Goal: Information Seeking & Learning: Learn about a topic

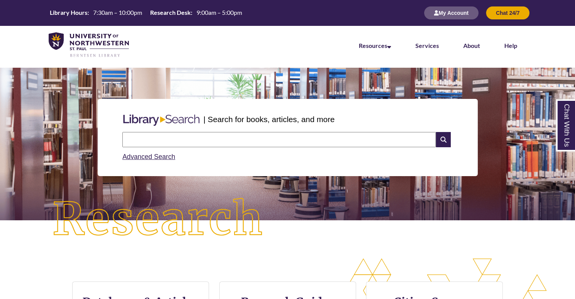
click at [169, 143] on input "text" at bounding box center [279, 139] width 314 height 15
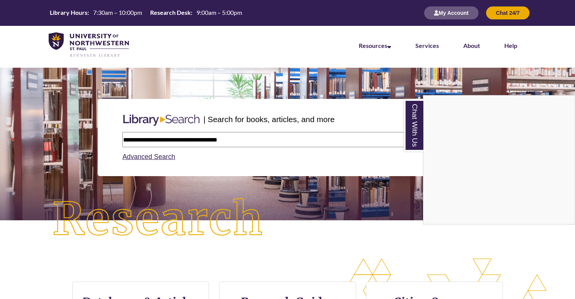
click at [223, 136] on div "Chat With Us" at bounding box center [287, 149] width 575 height 299
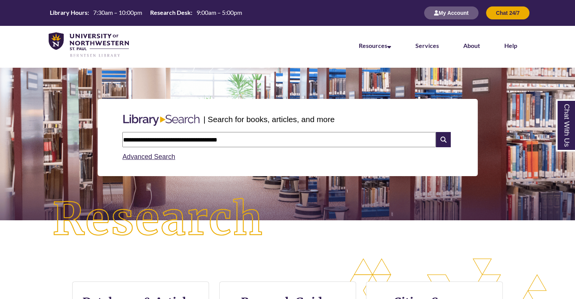
click at [139, 139] on input "**********" at bounding box center [279, 139] width 314 height 15
type input "**********"
click at [450, 136] on icon at bounding box center [443, 139] width 14 height 15
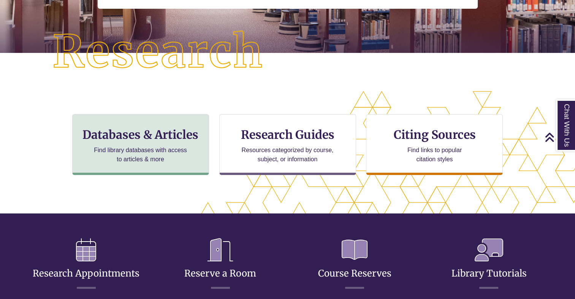
drag, startPoint x: 183, startPoint y: 177, endPoint x: 169, endPoint y: 154, distance: 26.5
click at [169, 154] on div "CTA Buttons Databases & Articles Find library databases with access to articles…" at bounding box center [288, 150] width 460 height 73
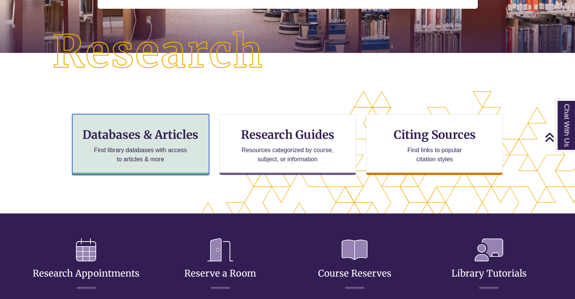
click at [169, 154] on p "Find library databases with access to articles & more" at bounding box center [140, 155] width 99 height 18
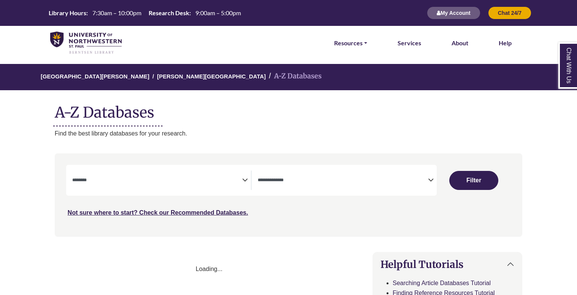
select select "Database Subject Filter"
select select "Database Types Filter"
select select "Database Subject Filter"
select select "Database Types Filter"
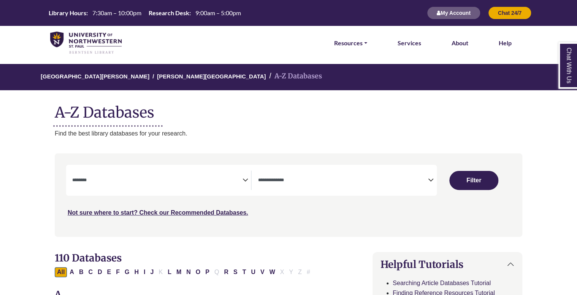
click at [327, 178] on textarea "Search" at bounding box center [343, 181] width 170 height 6
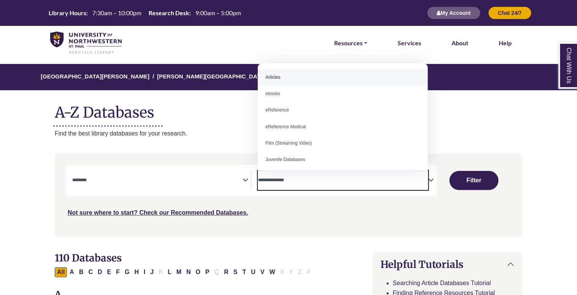
click at [227, 175] on span "Search filters" at bounding box center [157, 179] width 170 height 19
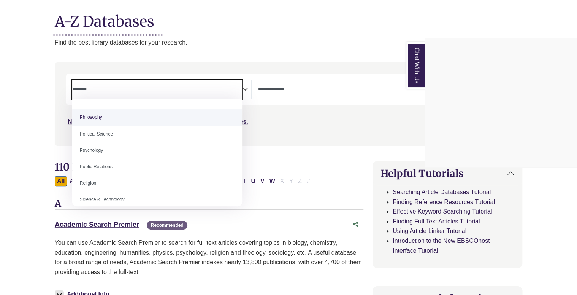
scroll to position [570, 0]
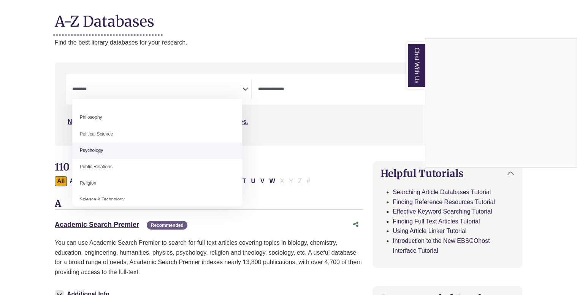
select select "*****"
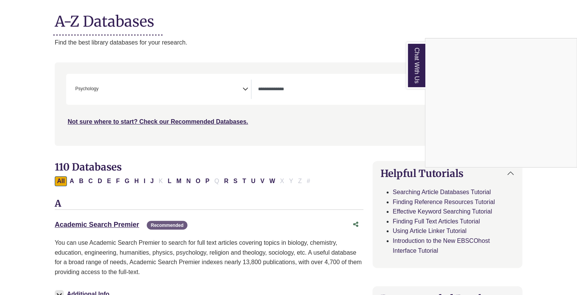
click at [321, 93] on div "Chat With Us" at bounding box center [288, 147] width 577 height 295
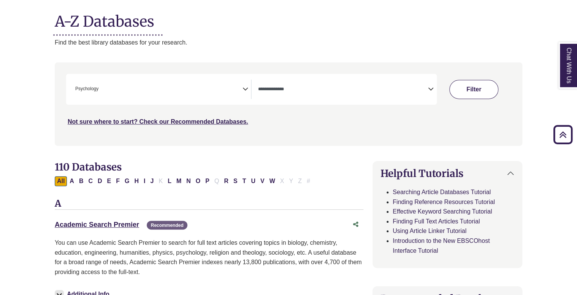
click at [488, 87] on button "Filter" at bounding box center [474, 89] width 49 height 19
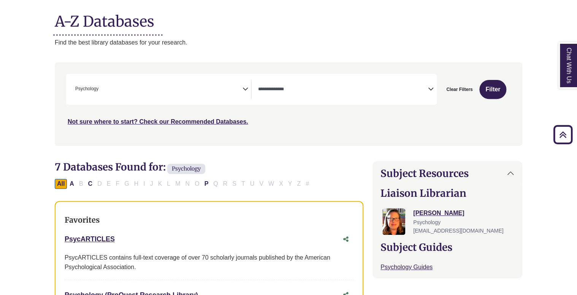
click at [236, 94] on span "× Psychology" at bounding box center [157, 88] width 170 height 19
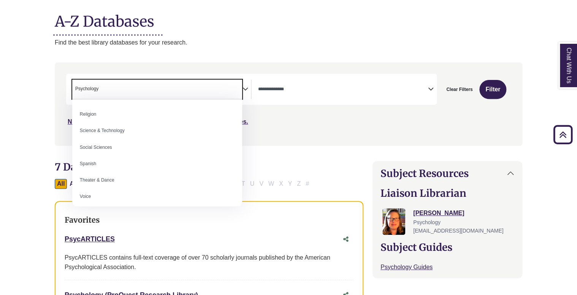
scroll to position [639, 0]
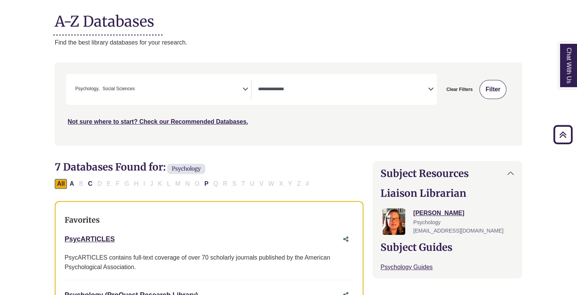
click at [490, 94] on button "Filter" at bounding box center [493, 89] width 27 height 19
select select "Database Types Filter"
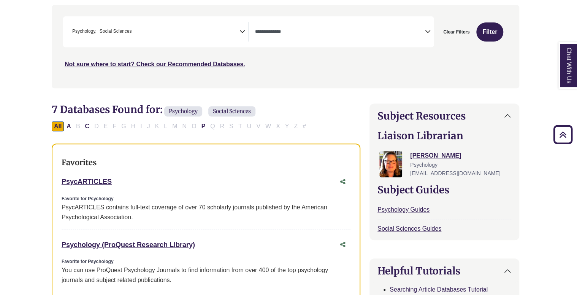
scroll to position [85, 3]
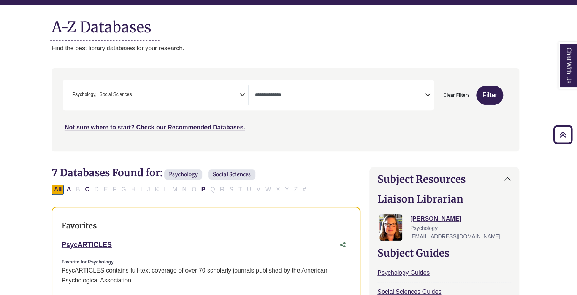
click at [154, 97] on span "× Psychology × Social Sciences" at bounding box center [154, 94] width 170 height 19
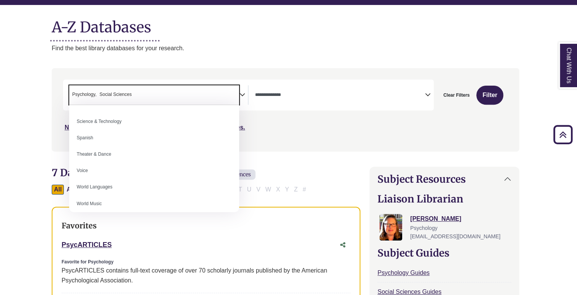
scroll to position [677, 0]
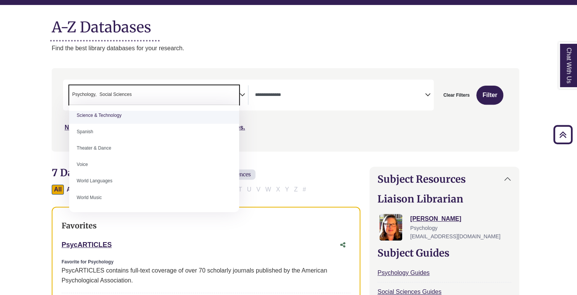
click at [95, 92] on span "Psychology" at bounding box center [84, 94] width 24 height 7
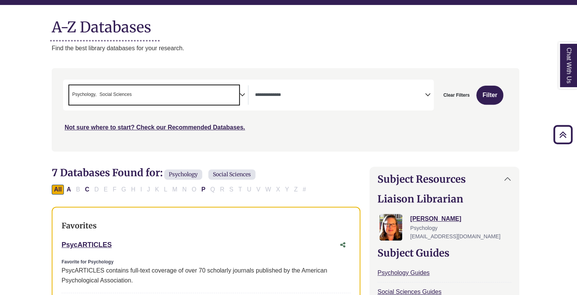
drag, startPoint x: 95, startPoint y: 92, endPoint x: 78, endPoint y: 88, distance: 18.3
click at [78, 88] on span "× Psychology × Social Sciences" at bounding box center [154, 94] width 170 height 19
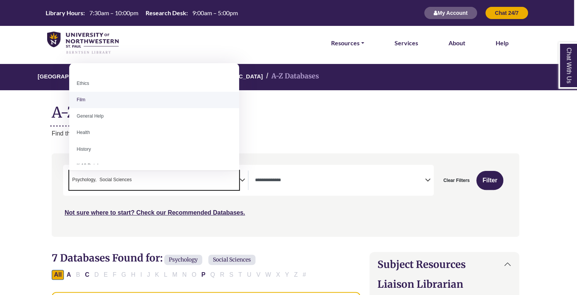
scroll to position [343, 0]
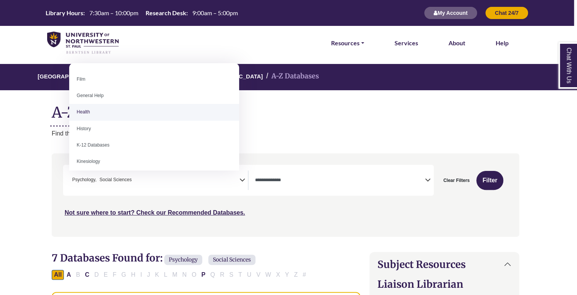
select select "*****"
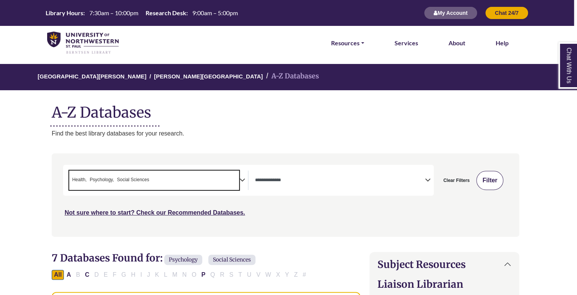
click at [482, 181] on button "Filter" at bounding box center [490, 180] width 27 height 19
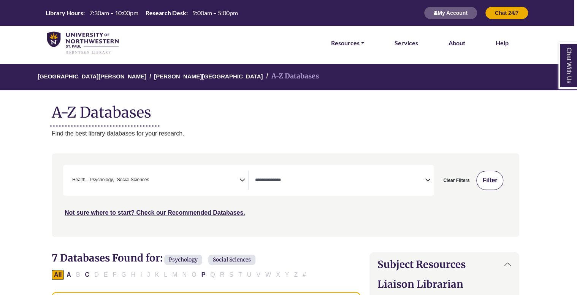
select select "Database Types Filter"
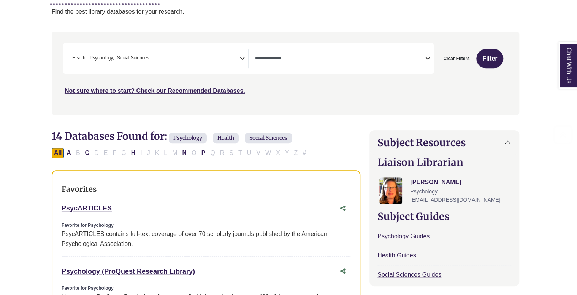
scroll to position [136, 3]
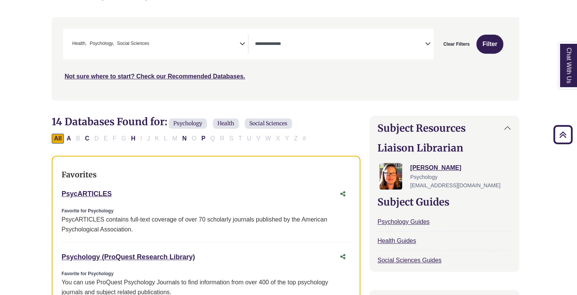
drag, startPoint x: 125, startPoint y: 197, endPoint x: 57, endPoint y: 188, distance: 68.3
copy link "PsycARTICLES"
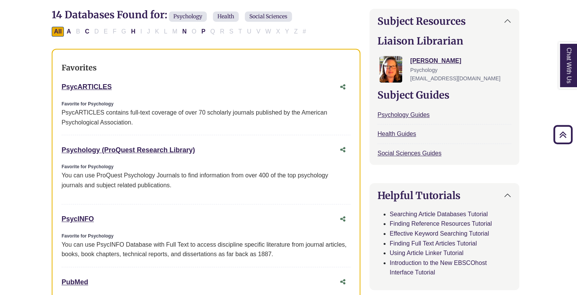
scroll to position [244, 3]
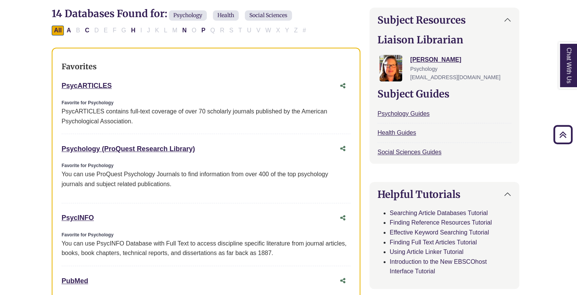
drag, startPoint x: 205, startPoint y: 147, endPoint x: 55, endPoint y: 150, distance: 149.9
click at [55, 150] on div "Favorites PsycARTICLES This link opens in a new window Favorite for Psychology …" at bounding box center [206, 221] width 309 height 346
copy link "Psychology (ProQuest Research Library)"
click at [283, 216] on div "PsycINFO This link opens in a new window" at bounding box center [199, 217] width 274 height 11
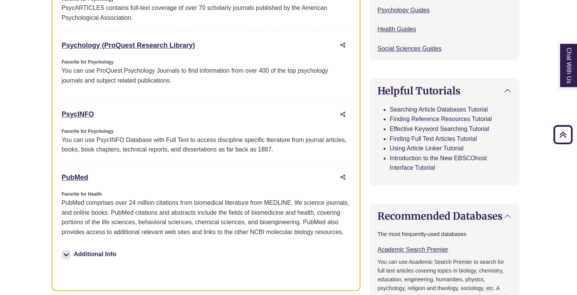
scroll to position [348, 3]
click at [93, 254] on button "Additional Info" at bounding box center [90, 253] width 57 height 11
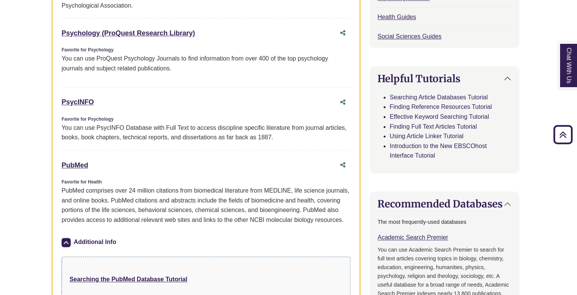
scroll to position [362, 3]
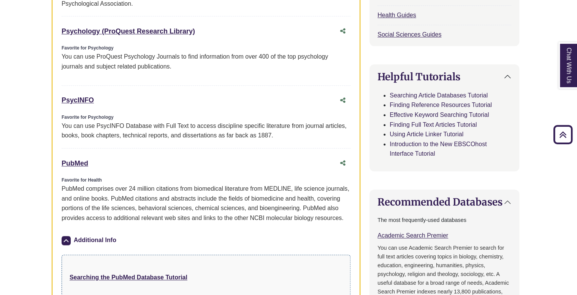
drag, startPoint x: 99, startPoint y: 92, endPoint x: 56, endPoint y: 94, distance: 42.6
click at [56, 94] on div "Favorites PsycARTICLES This link opens in a new window Favorite for Psychology …" at bounding box center [206, 124] width 309 height 388
copy link "PsycINFO"
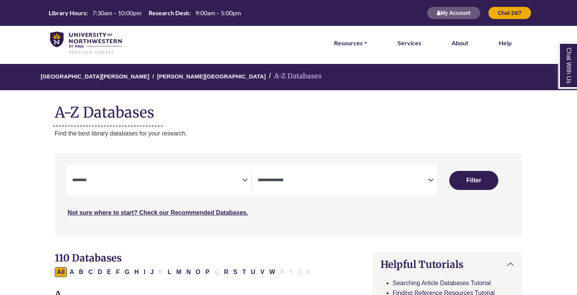
select select "Database Subject Filter"
select select "Database Types Filter"
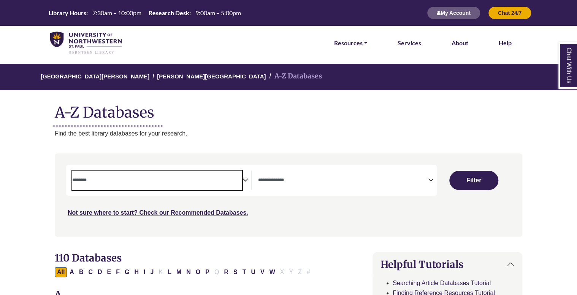
click at [192, 182] on textarea "Search" at bounding box center [157, 181] width 170 height 6
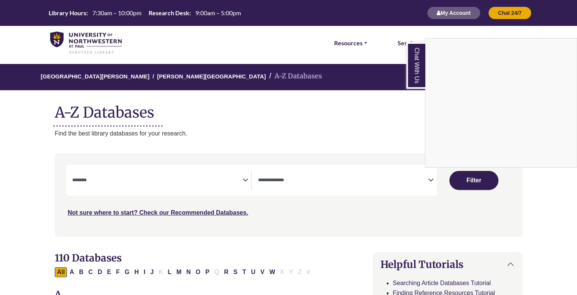
click at [291, 177] on div "Chat With Us" at bounding box center [288, 147] width 577 height 295
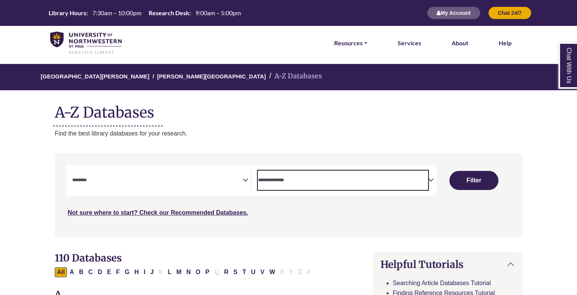
click at [307, 182] on textarea "Search" at bounding box center [343, 181] width 170 height 6
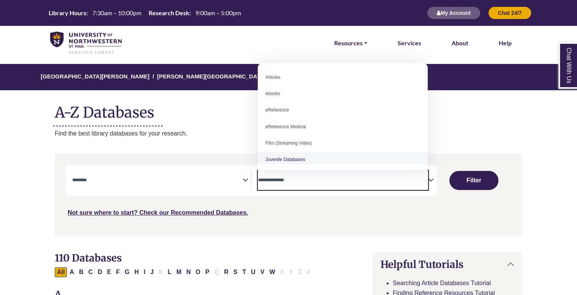
click at [233, 189] on span "Search filters" at bounding box center [157, 179] width 170 height 19
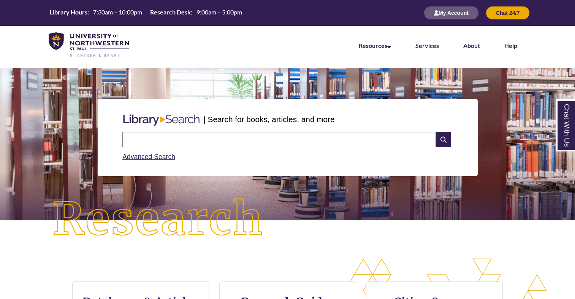
click at [210, 141] on input "text" at bounding box center [279, 139] width 314 height 15
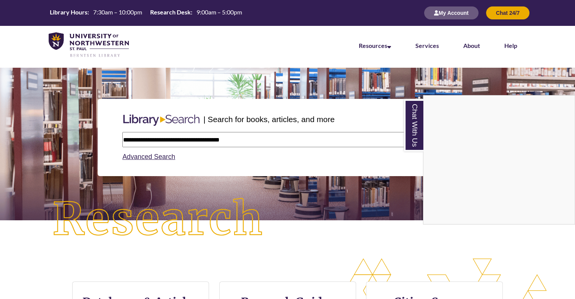
type input "**********"
click at [414, 133] on link "Chat With Us" at bounding box center [413, 125] width 19 height 52
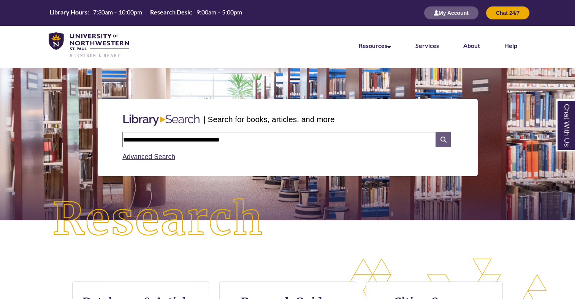
click at [447, 144] on icon at bounding box center [443, 139] width 14 height 15
